Goal: Information Seeking & Learning: Learn about a topic

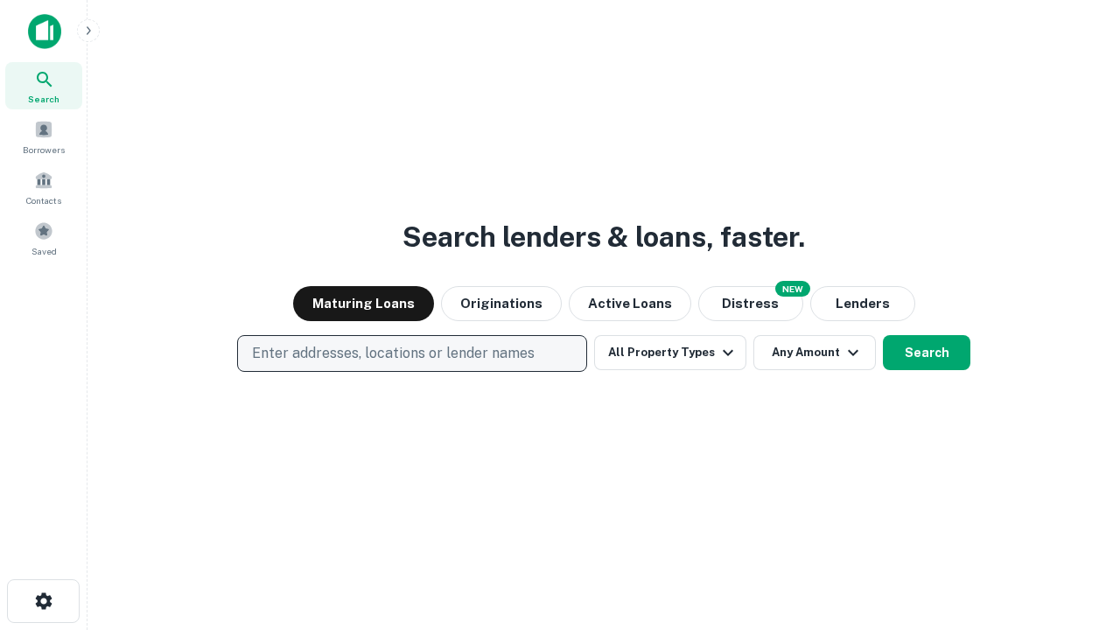
click at [411, 353] on p "Enter addresses, locations or lender names" at bounding box center [393, 353] width 283 height 21
type input "**********"
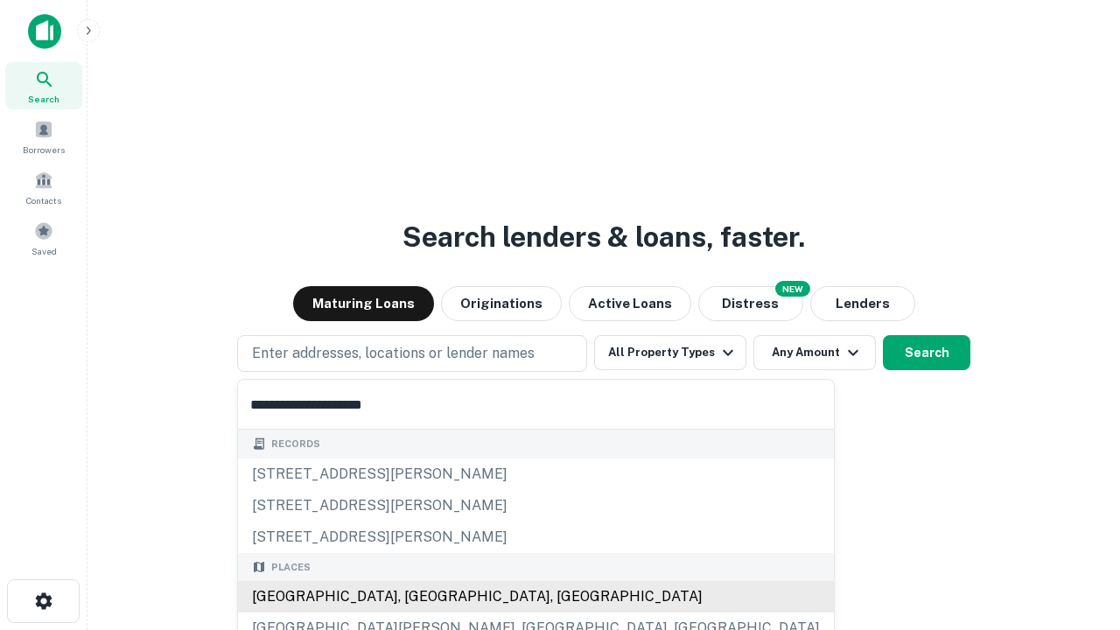
click at [418, 597] on div "[GEOGRAPHIC_DATA], [GEOGRAPHIC_DATA], [GEOGRAPHIC_DATA]" at bounding box center [536, 596] width 596 height 31
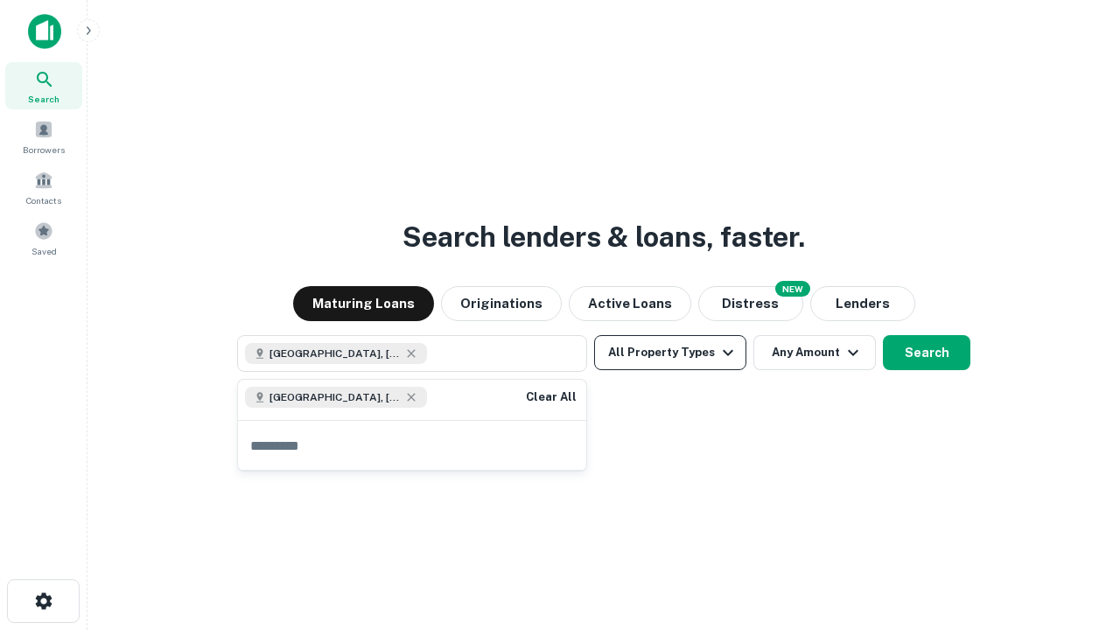
click at [670, 353] on button "All Property Types" at bounding box center [670, 352] width 152 height 35
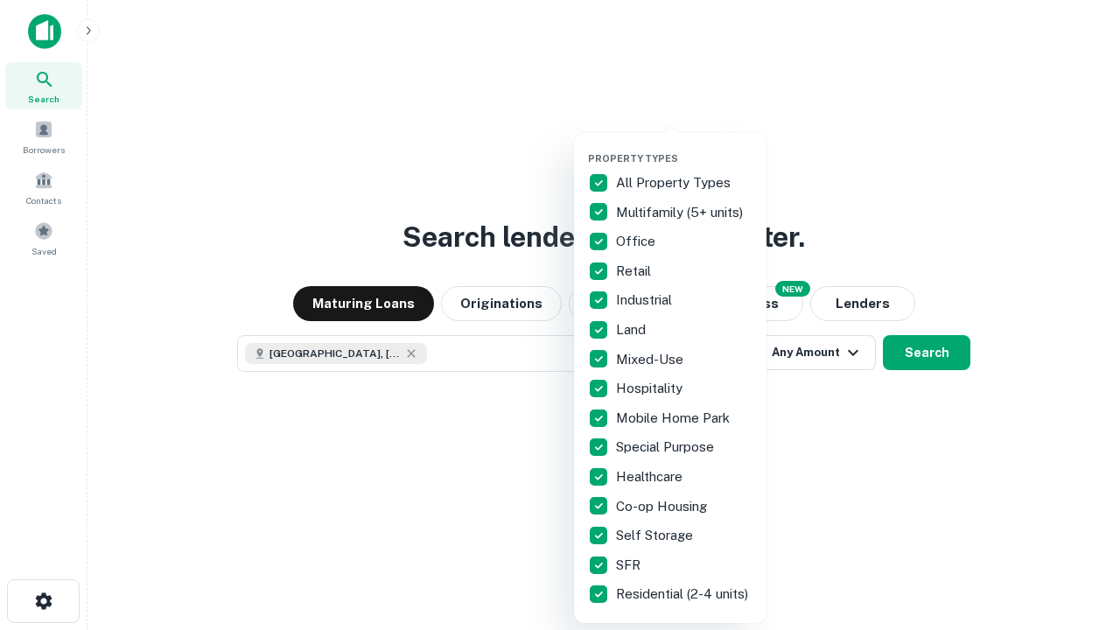
click at [684, 147] on button "button" at bounding box center [684, 147] width 192 height 1
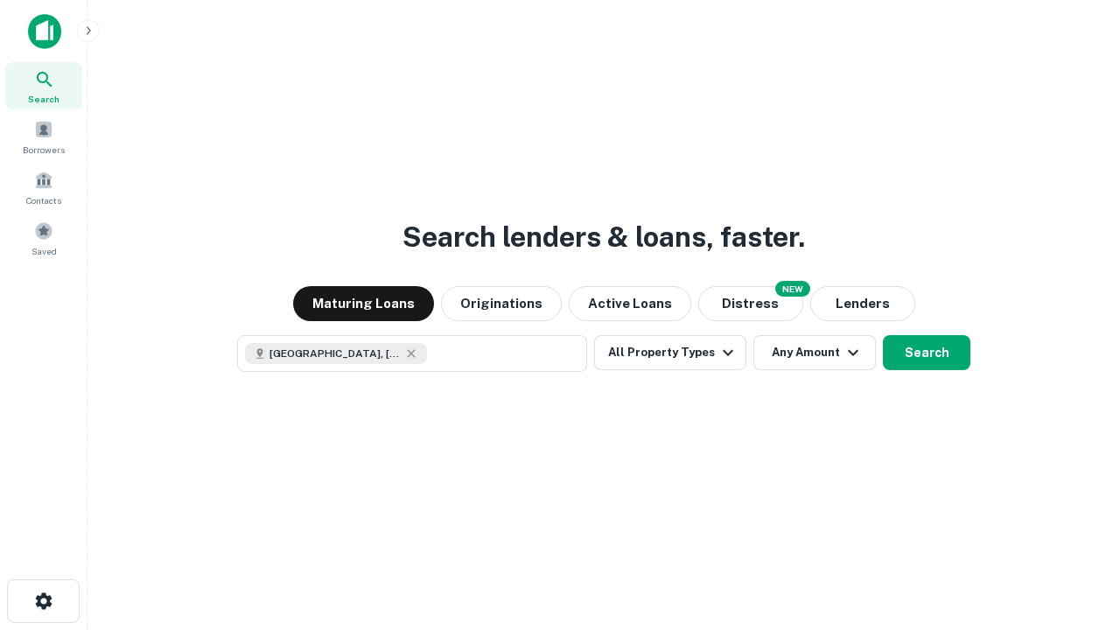
scroll to position [28, 0]
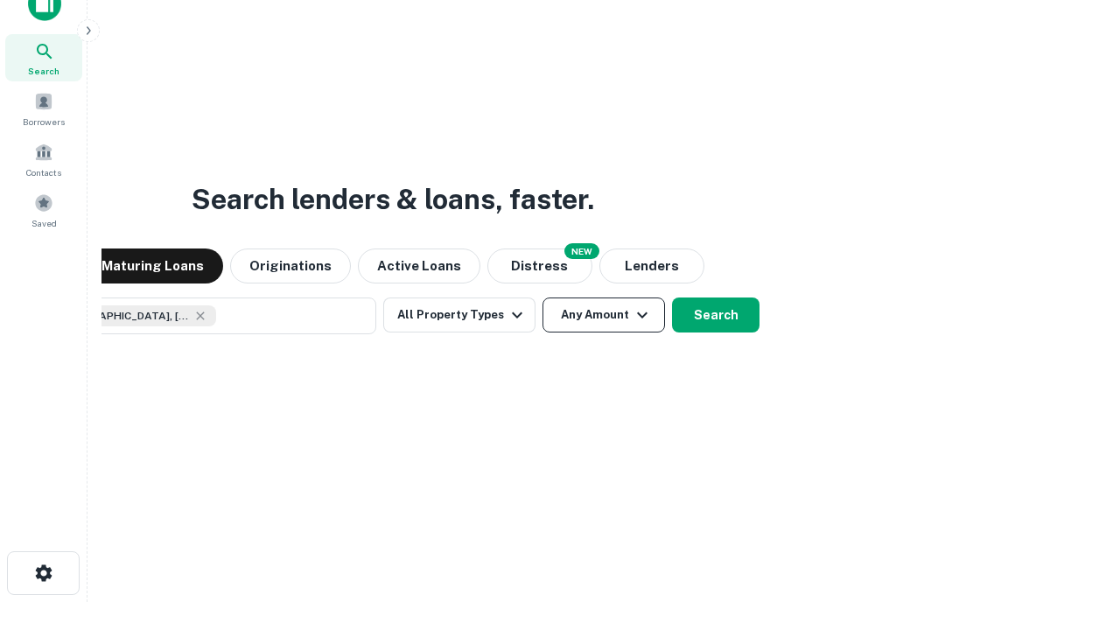
click at [542, 297] on button "Any Amount" at bounding box center [603, 314] width 122 height 35
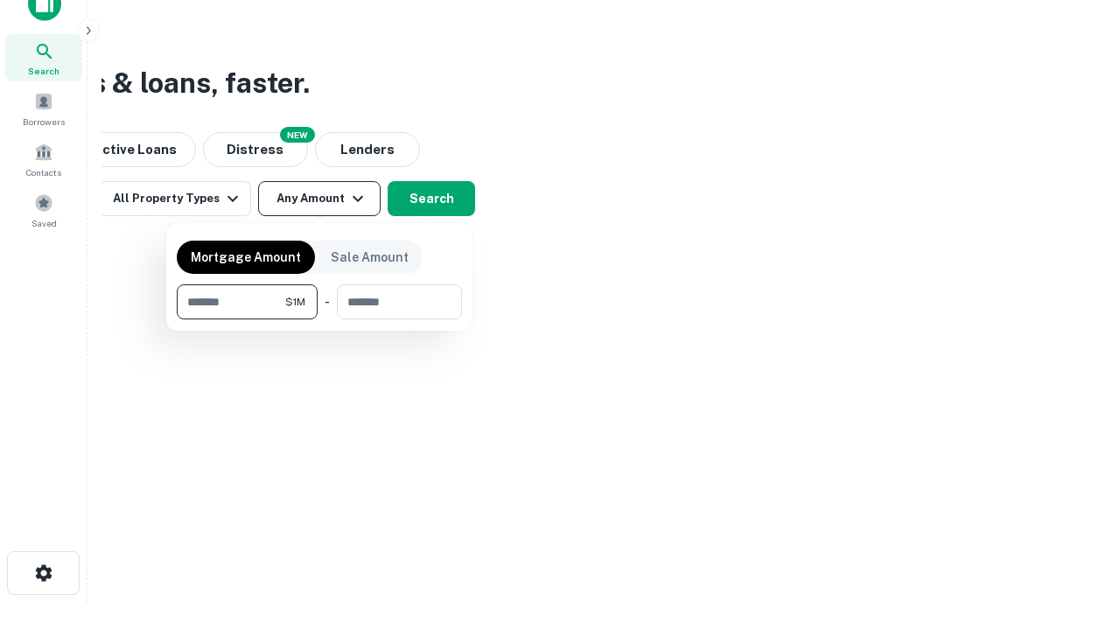
type input "*******"
click at [319, 319] on button "button" at bounding box center [319, 319] width 285 height 1
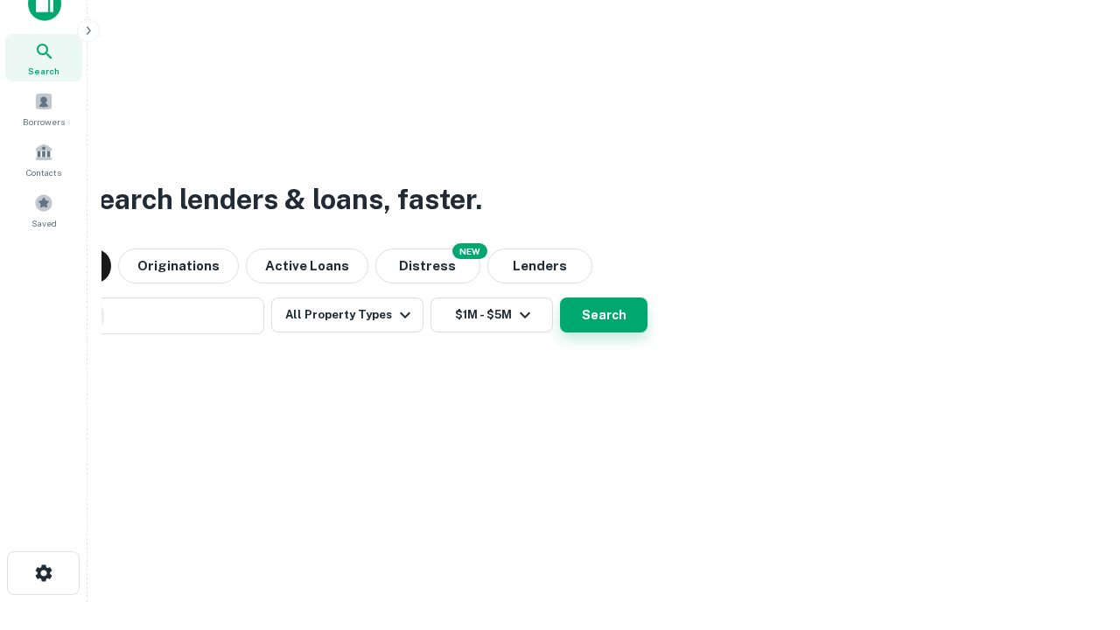
click at [560, 297] on button "Search" at bounding box center [603, 314] width 87 height 35
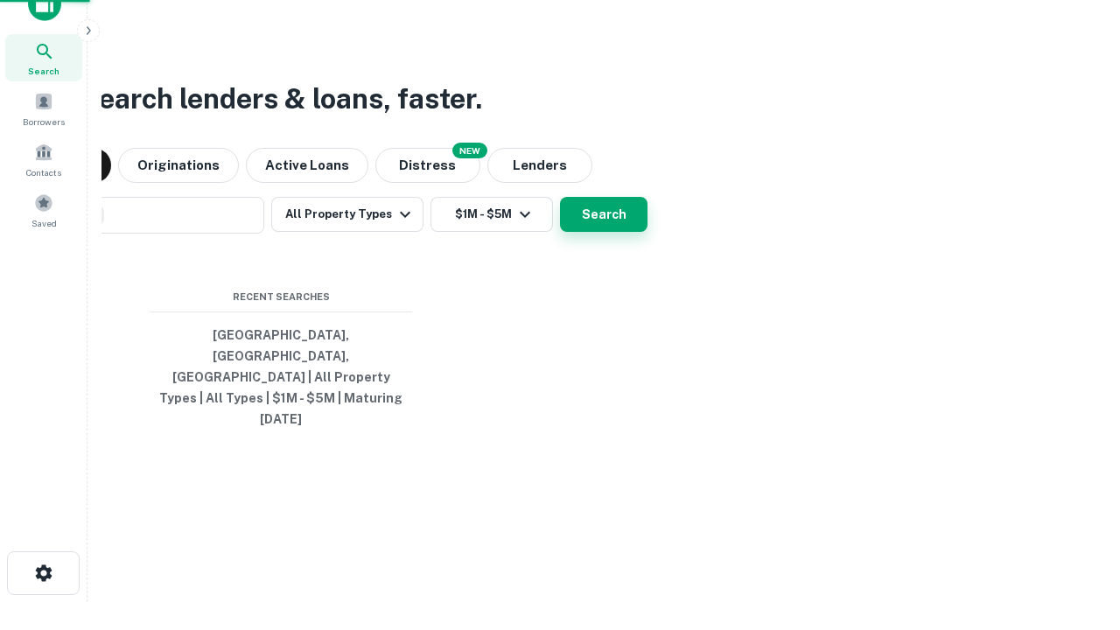
scroll to position [46, 495]
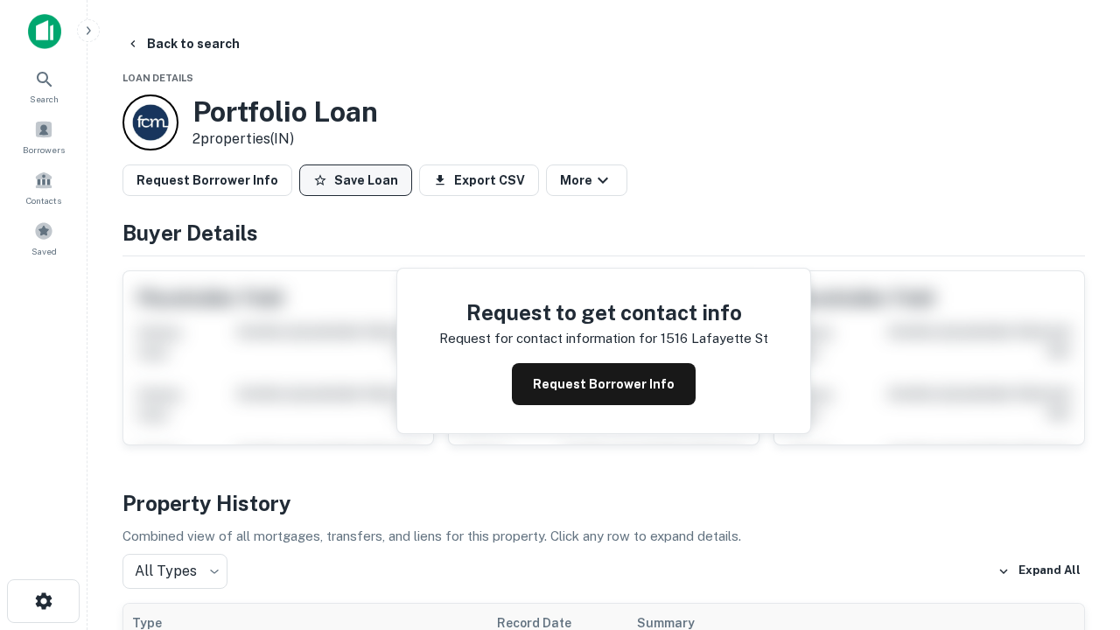
click at [355, 180] on button "Save Loan" at bounding box center [355, 179] width 113 height 31
click at [360, 180] on button "Loan Saved" at bounding box center [359, 179] width 121 height 31
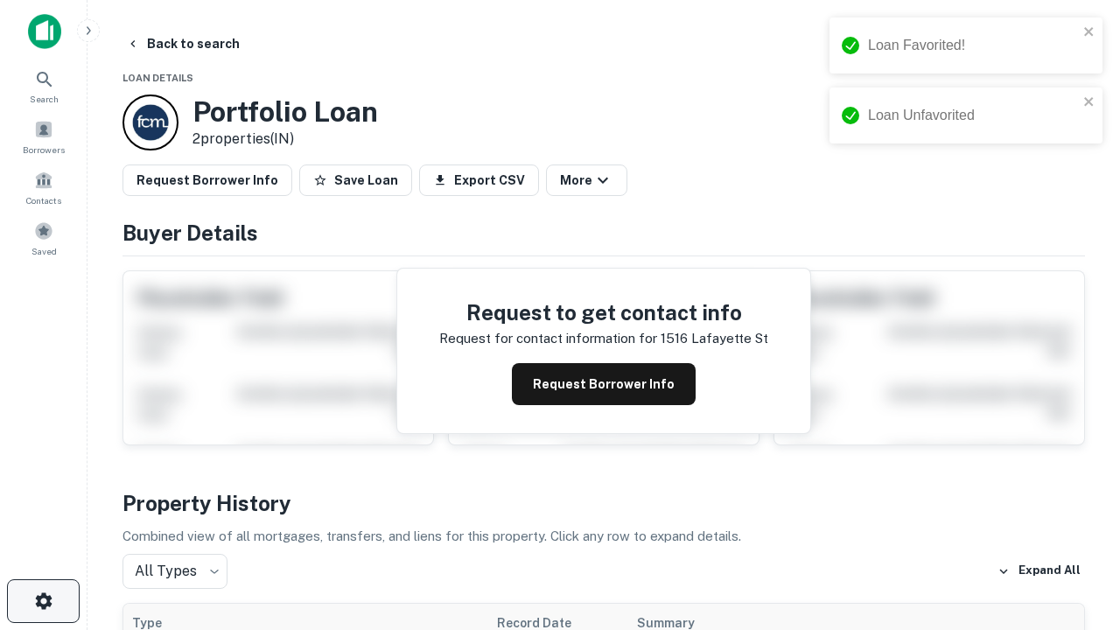
click at [43, 601] on icon "button" at bounding box center [43, 600] width 21 height 21
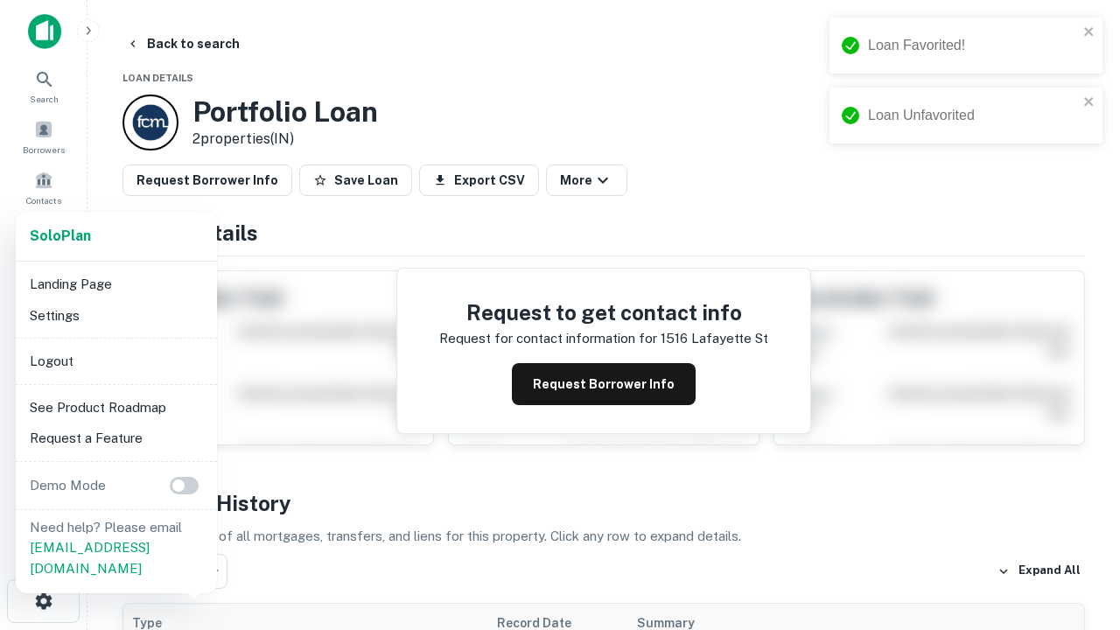
click at [115, 360] on li "Logout" at bounding box center [116, 361] width 187 height 31
